Goal: Information Seeking & Learning: Understand process/instructions

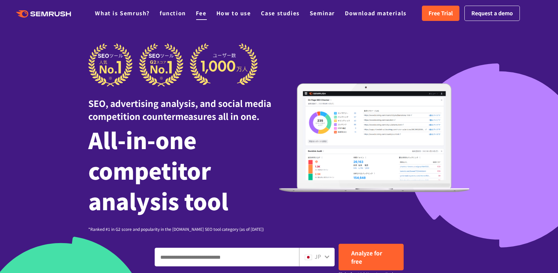
click at [203, 13] on font "Fee" at bounding box center [201, 13] width 11 height 8
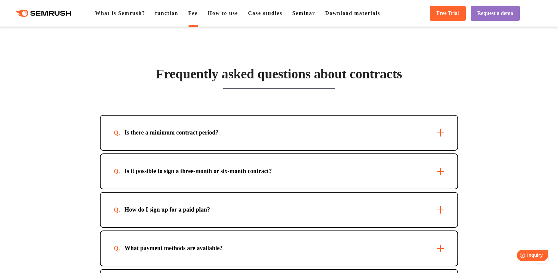
scroll to position [1988, 0]
click at [444, 189] on div "Is it possible to sign a three-month or six-month contract?" at bounding box center [279, 171] width 357 height 35
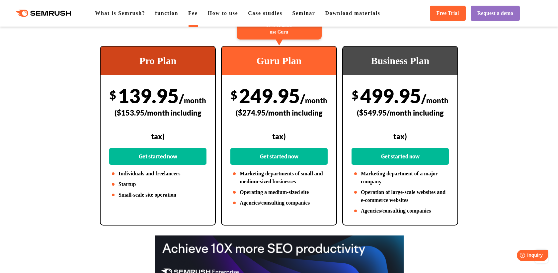
scroll to position [0, 0]
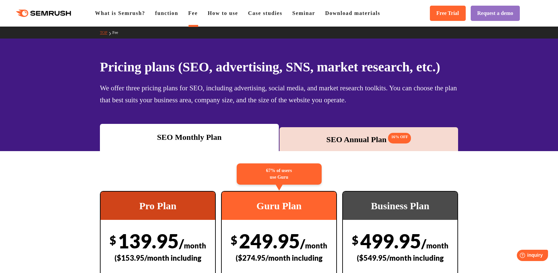
click at [335, 141] on font "SEO Annual Plan" at bounding box center [356, 139] width 60 height 9
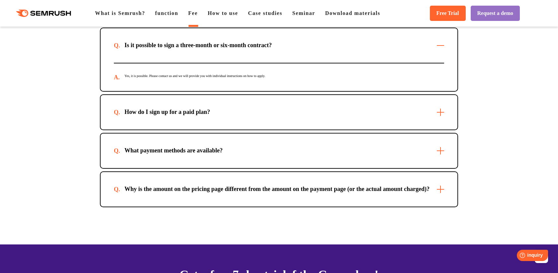
scroll to position [2144, 0]
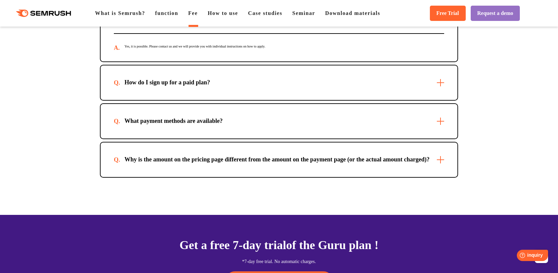
click at [225, 20] on div ".cls {fill: #FF642D;} .cls {fill: #FF642D;} What is Semrush? function Fee How t…" at bounding box center [279, 13] width 558 height 20
click at [225, 16] on font "How to use" at bounding box center [223, 13] width 31 height 6
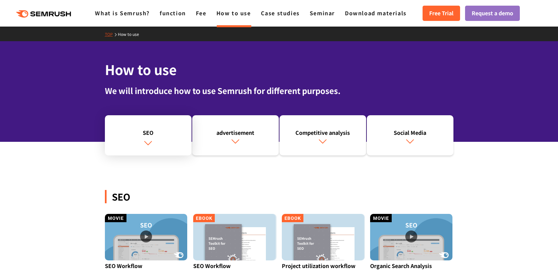
click at [163, 145] on link "SEO" at bounding box center [148, 135] width 87 height 40
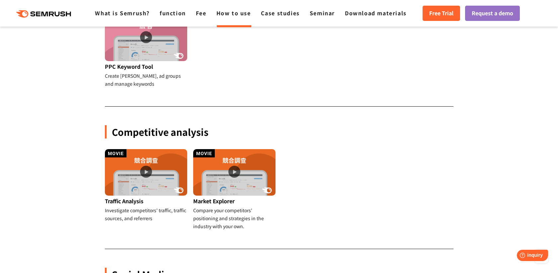
scroll to position [558, 0]
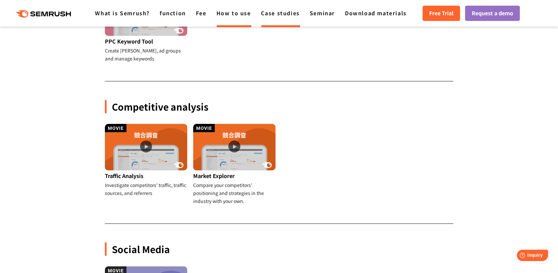
click at [270, 16] on font "Case studies" at bounding box center [280, 13] width 39 height 8
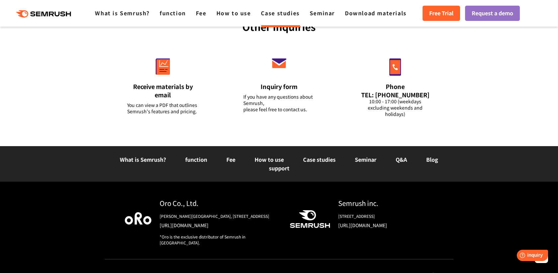
scroll to position [919, 0]
